Goal: Find specific page/section: Find specific page/section

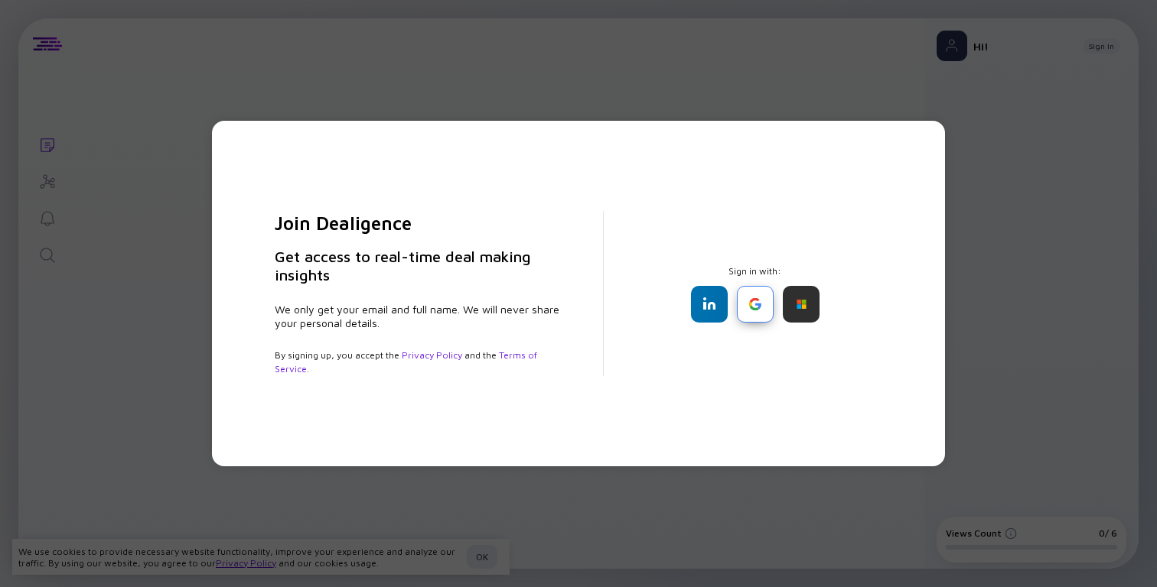
click at [750, 301] on div at bounding box center [755, 304] width 37 height 37
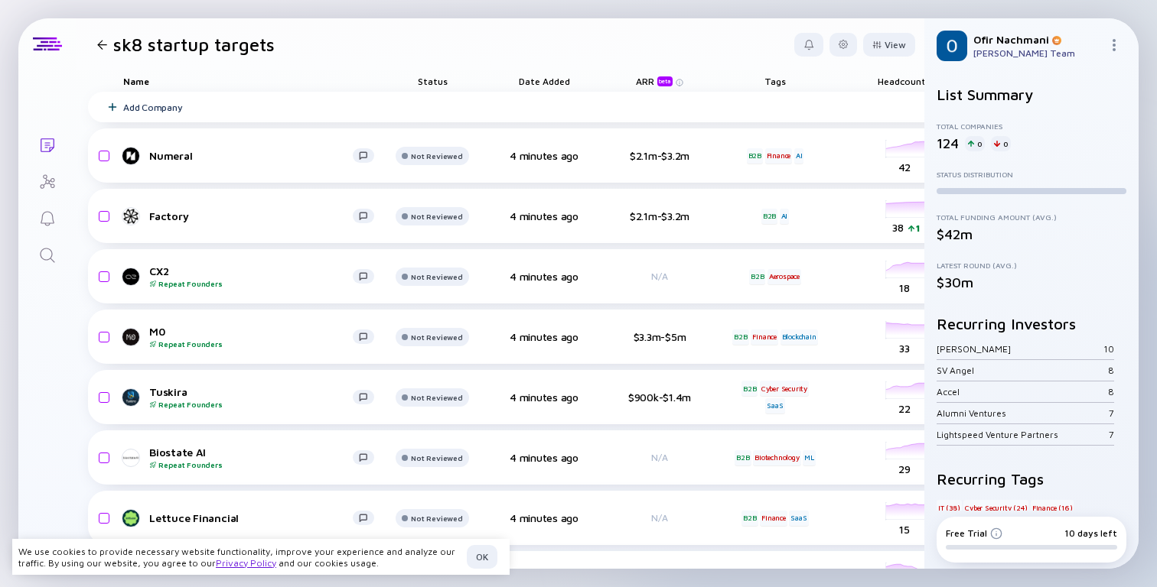
click at [102, 49] on div "sk8 startup targets" at bounding box center [183, 44] width 184 height 21
click at [102, 47] on div at bounding box center [102, 45] width 10 height 10
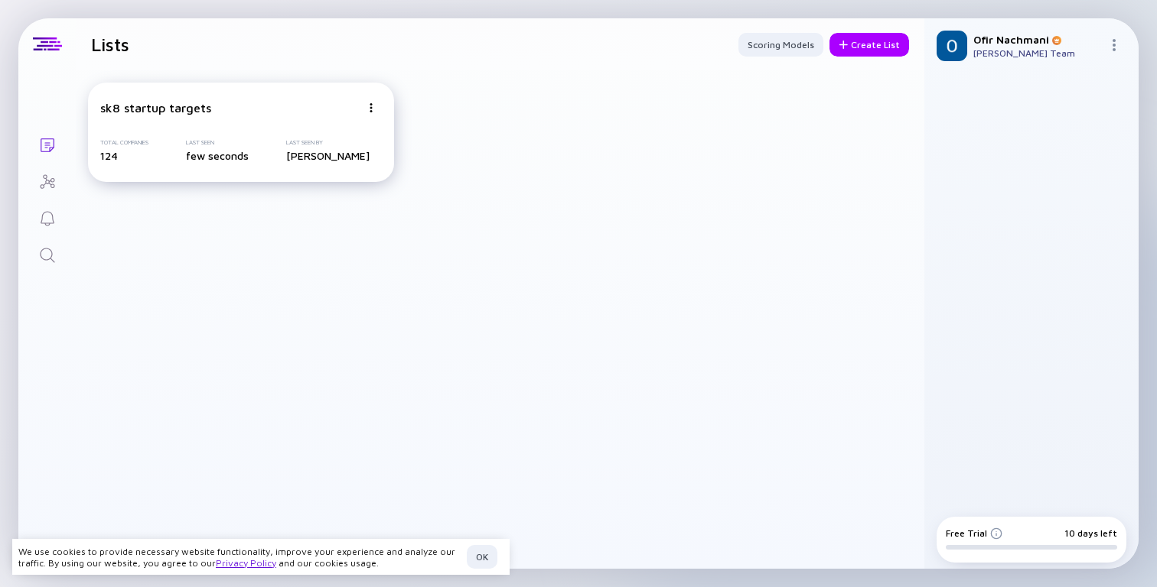
click at [292, 119] on div "sk8 startup targets Total Companies 124 Last Seen few seconds Last Seen By [PER…" at bounding box center [241, 132] width 306 height 99
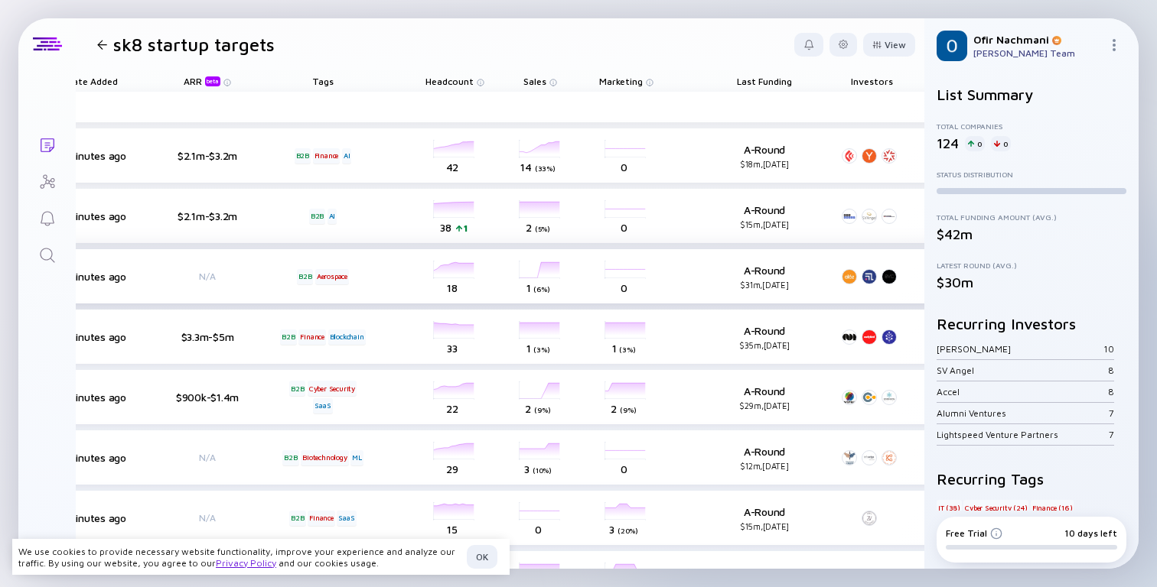
scroll to position [0, 643]
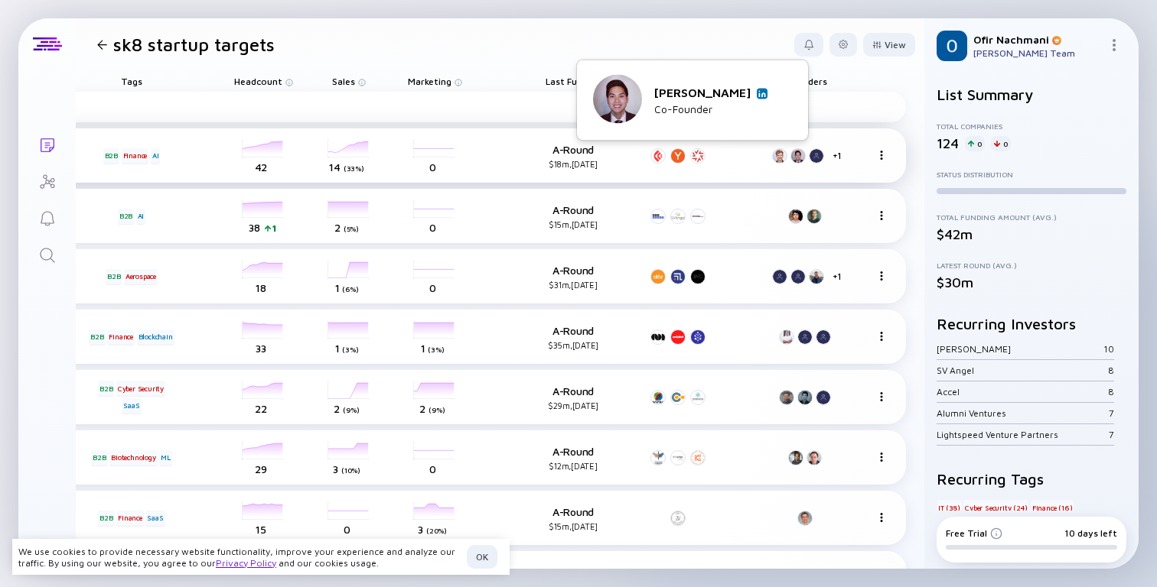
click at [798, 158] on div at bounding box center [797, 155] width 15 height 15
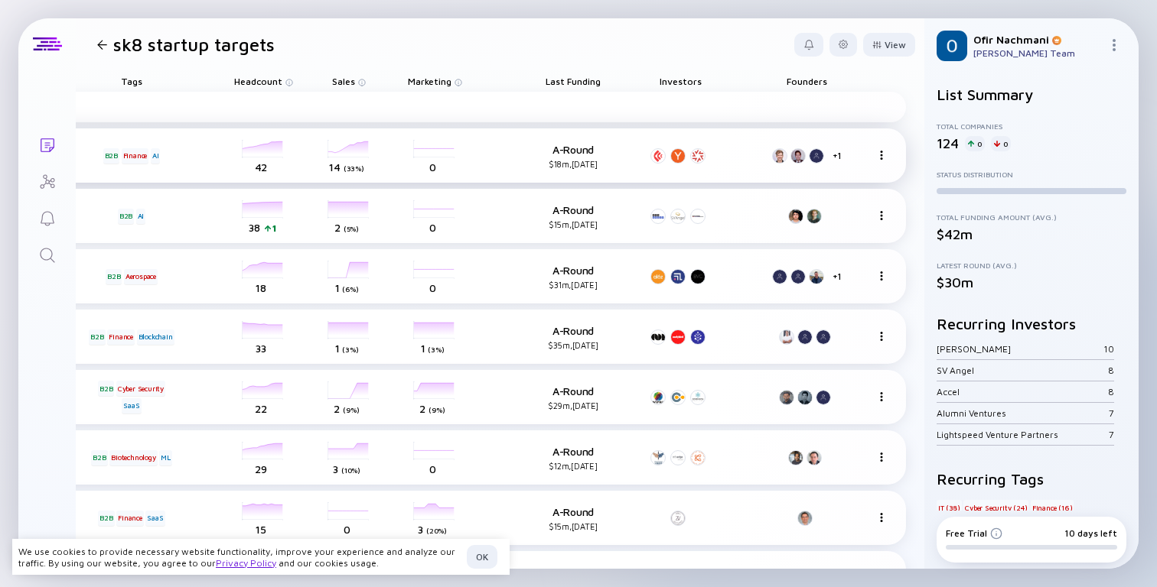
click at [798, 158] on div at bounding box center [797, 155] width 15 height 15
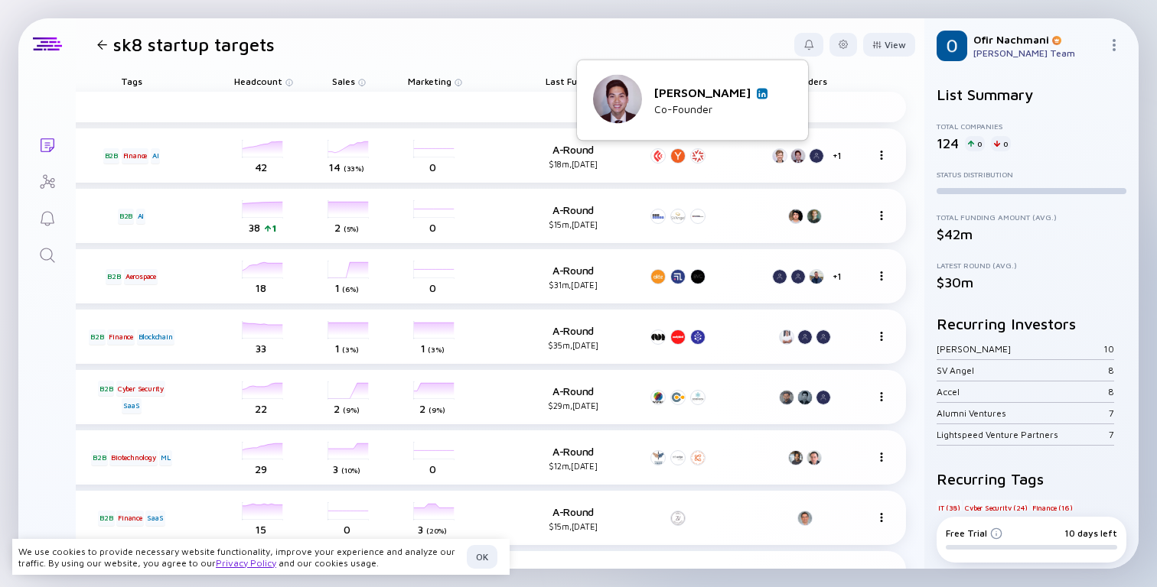
click at [758, 93] on img at bounding box center [762, 93] width 8 height 8
click at [564, 16] on div "Lists sk8 startup targets View Name Status Date Added ARR beta Tags Headcount S…" at bounding box center [578, 293] width 1157 height 587
